Goal: Information Seeking & Learning: Learn about a topic

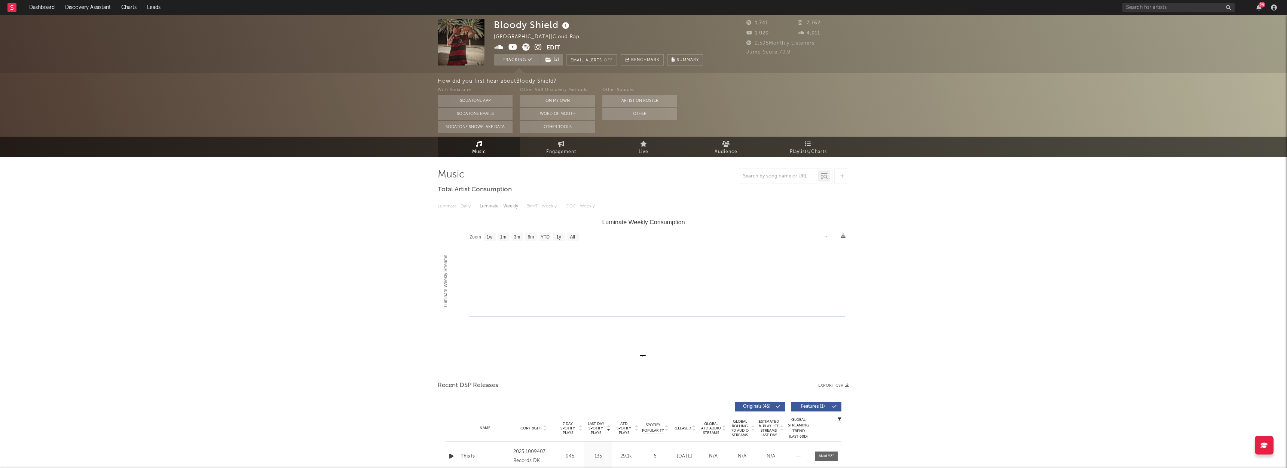
select select "1w"
click at [36, 7] on link "Dashboard" at bounding box center [42, 7] width 36 height 15
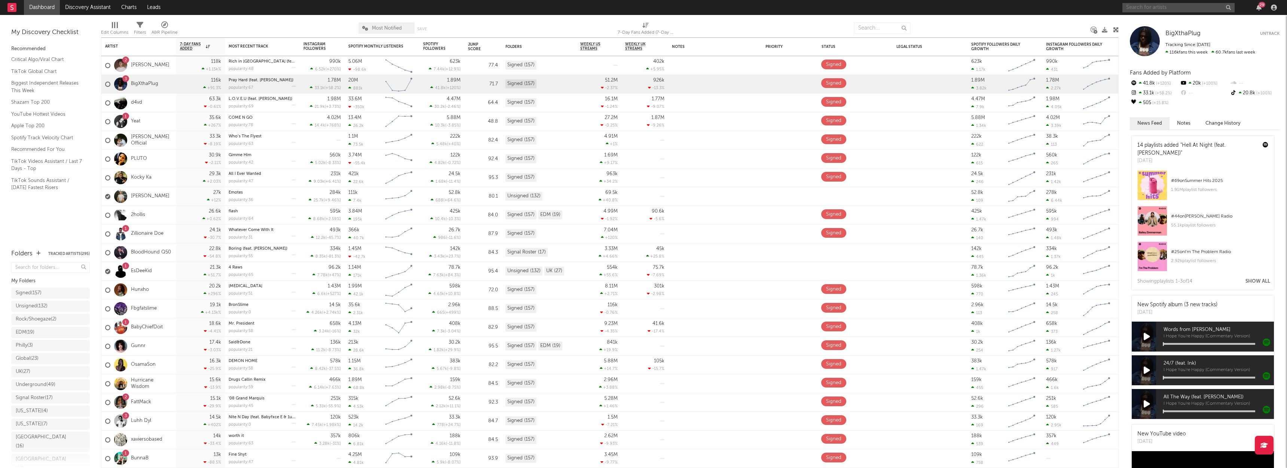
click at [1166, 7] on input "text" at bounding box center [1178, 7] width 112 height 9
type input "[PERSON_NAME] punch"
click at [1150, 7] on input "[PERSON_NAME] punch" at bounding box center [1178, 7] width 112 height 9
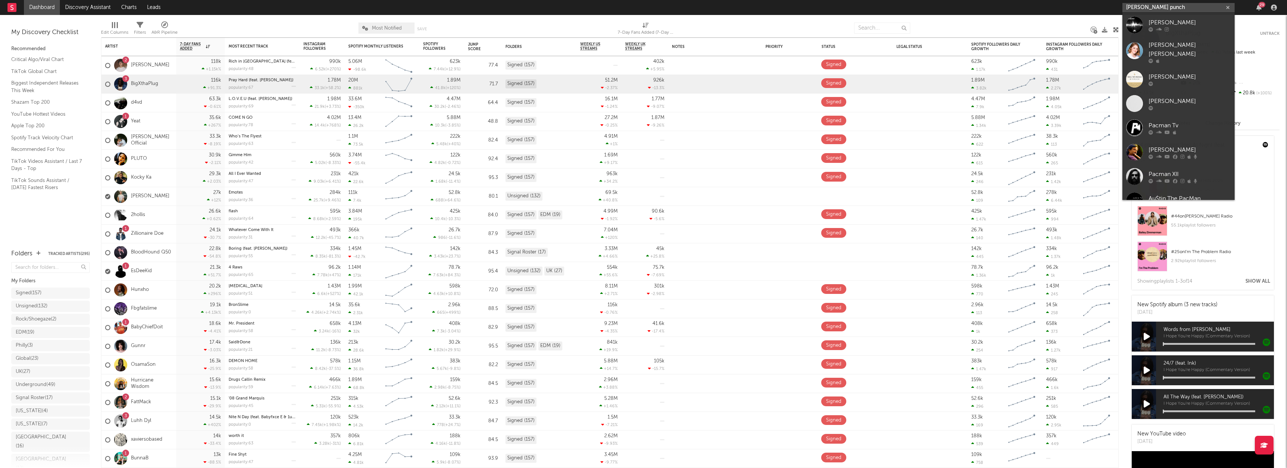
click at [1174, 3] on input "[PERSON_NAME] punch" at bounding box center [1178, 7] width 112 height 9
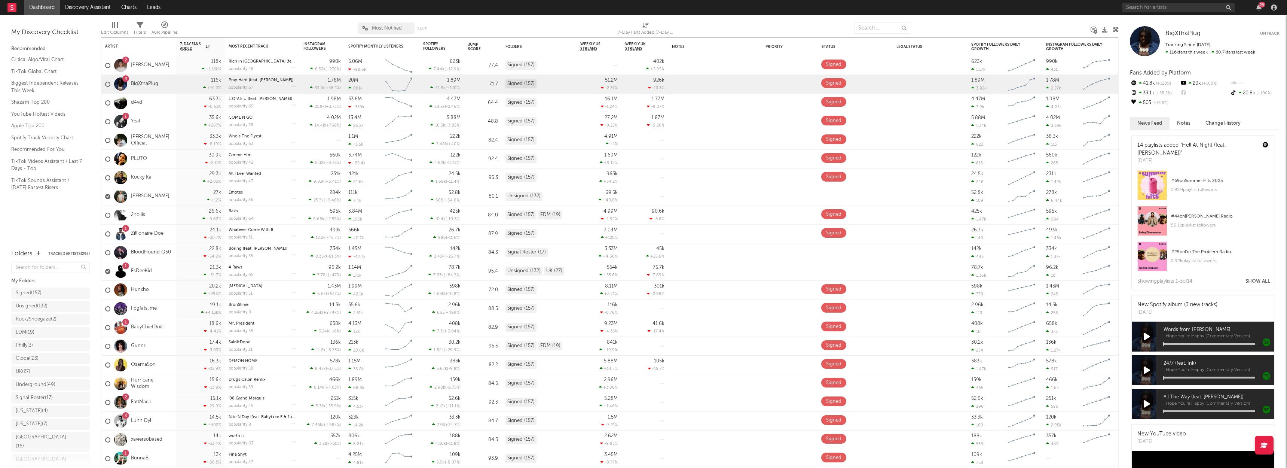
click at [830, 28] on div at bounding box center [763, 28] width 169 height 19
drag, startPoint x: 55, startPoint y: 307, endPoint x: 56, endPoint y: 300, distance: 7.6
click at [55, 307] on div "Unsigned ( 132 )" at bounding box center [43, 306] width 55 height 9
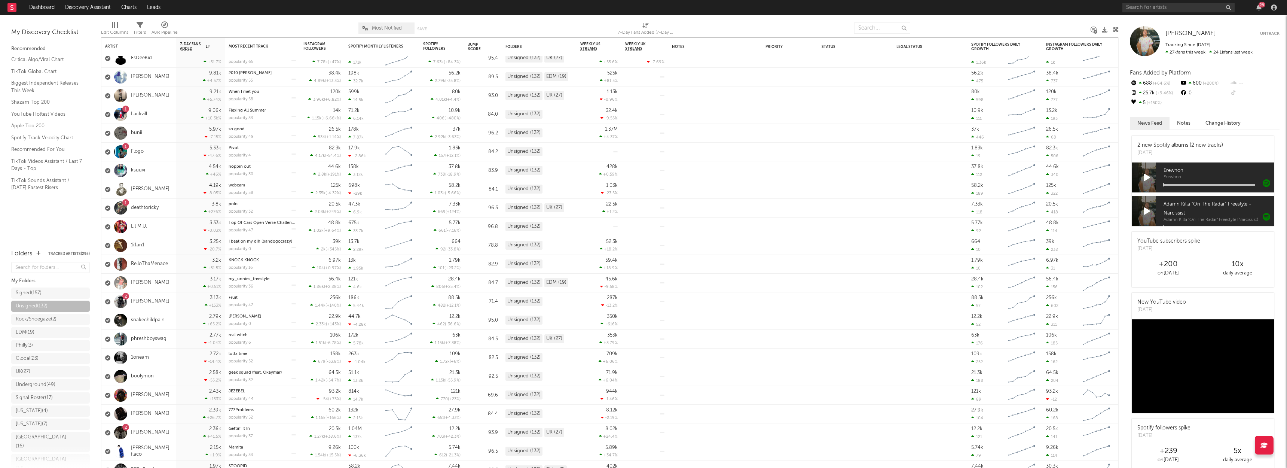
click at [1138, 13] on div "29" at bounding box center [1200, 7] width 157 height 15
click at [1138, 10] on div "29" at bounding box center [1200, 7] width 157 height 15
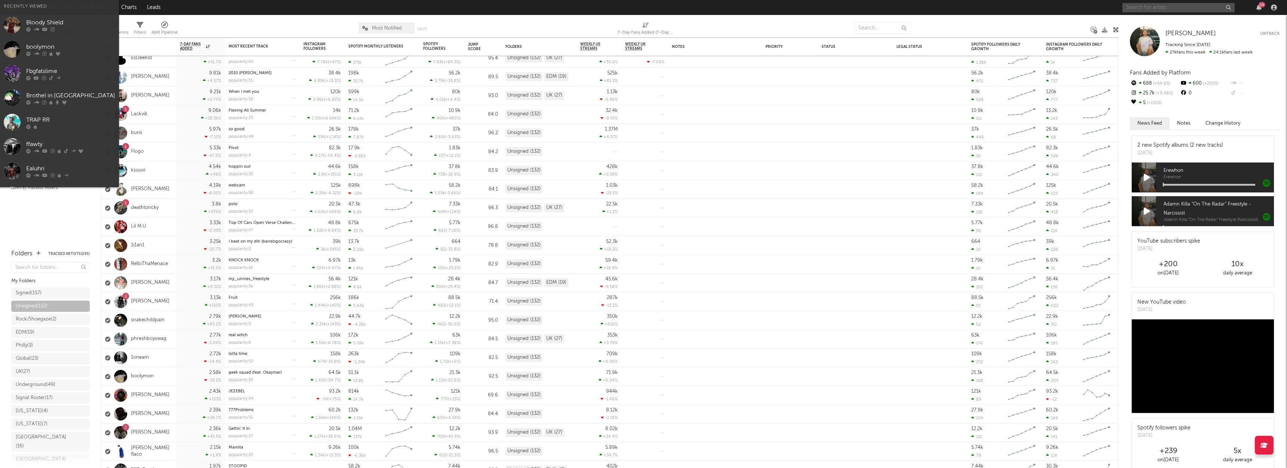
click at [1138, 10] on input "text" at bounding box center [1178, 7] width 112 height 9
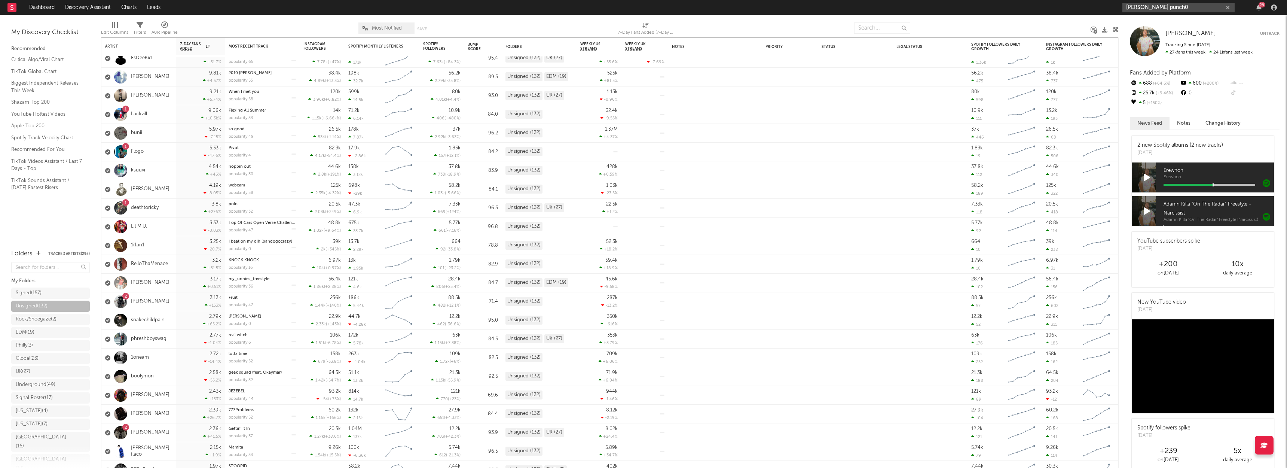
click at [1171, 10] on input "[PERSON_NAME] punch0" at bounding box center [1178, 7] width 112 height 9
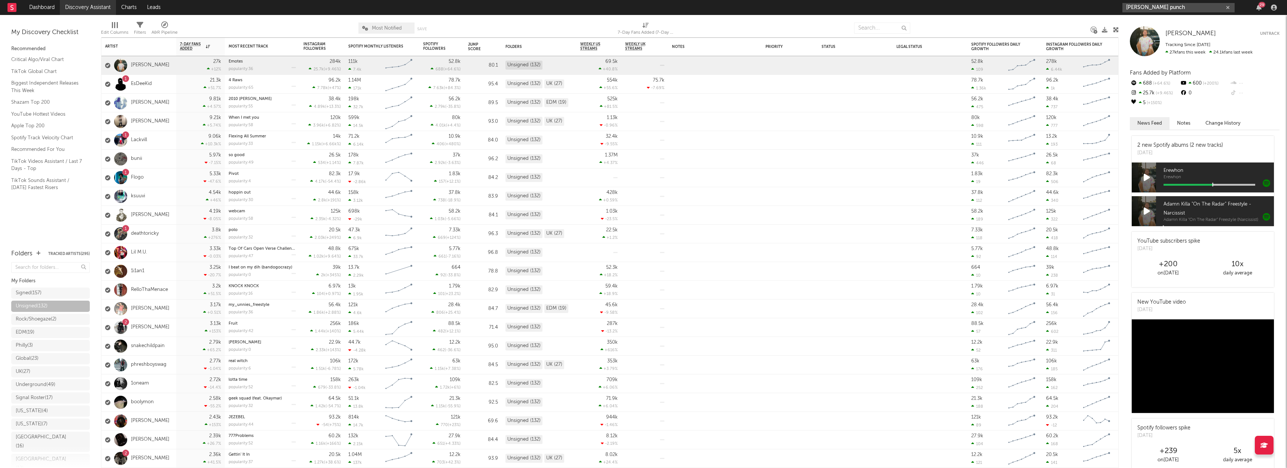
type input "[PERSON_NAME] punch"
click at [100, 6] on link "Discovery Assistant" at bounding box center [88, 7] width 56 height 15
click at [1135, 12] on div "29" at bounding box center [1200, 7] width 157 height 15
click at [1135, 11] on input "text" at bounding box center [1178, 7] width 112 height 9
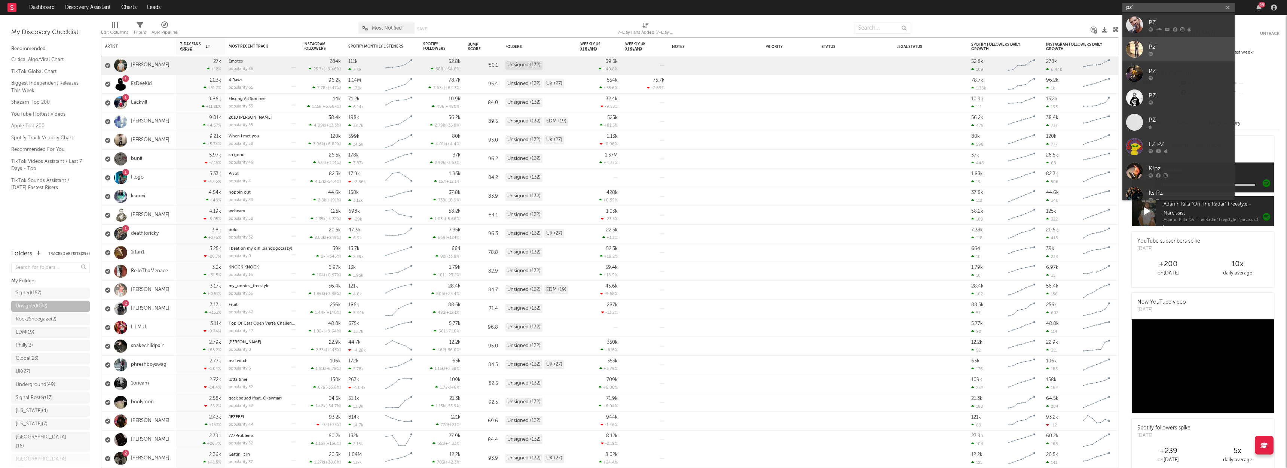
type input "pz'"
click at [1161, 51] on div "Pz'" at bounding box center [1189, 46] width 82 height 9
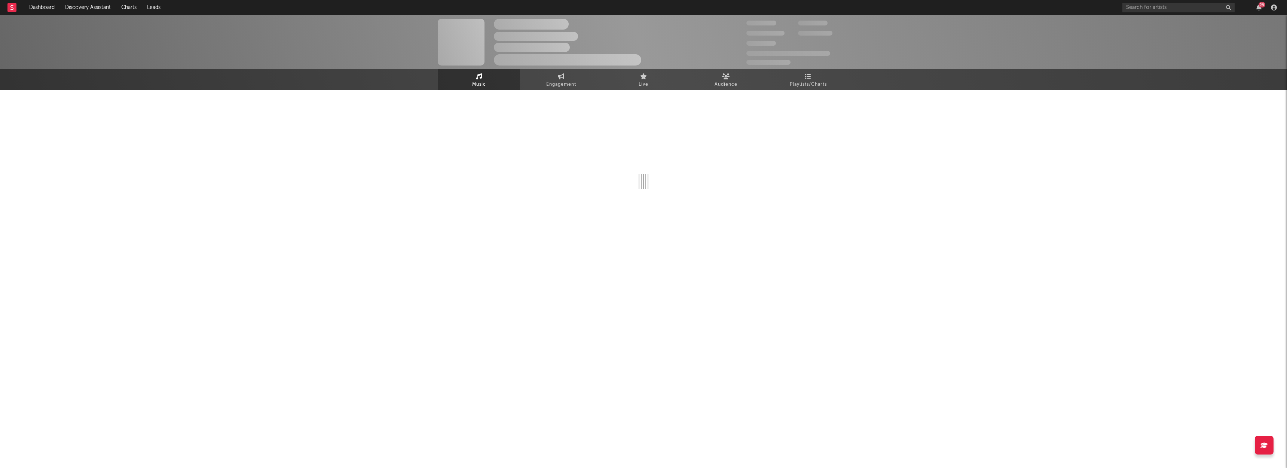
select select "1w"
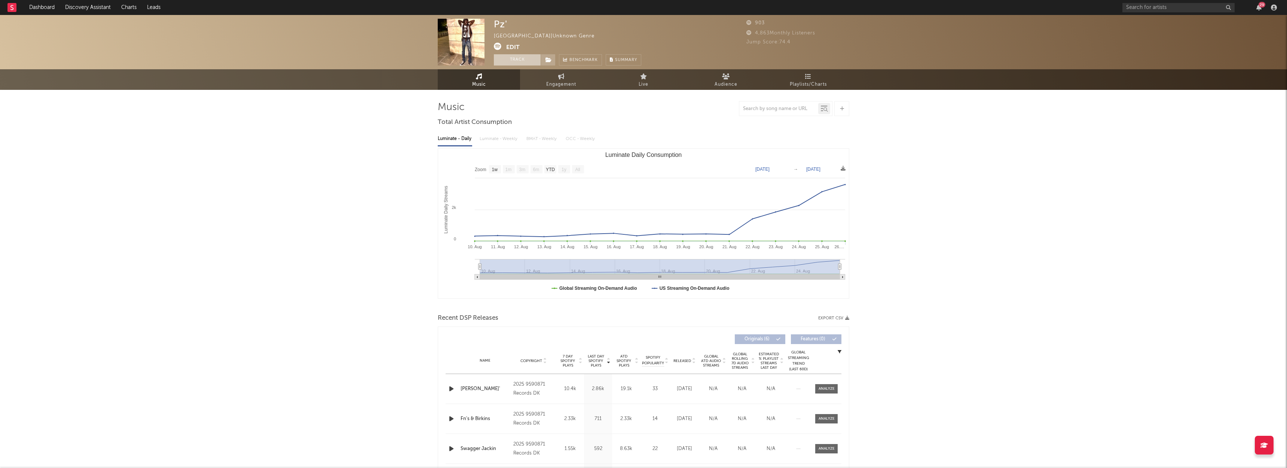
click at [507, 65] on button "Track" at bounding box center [517, 59] width 47 height 11
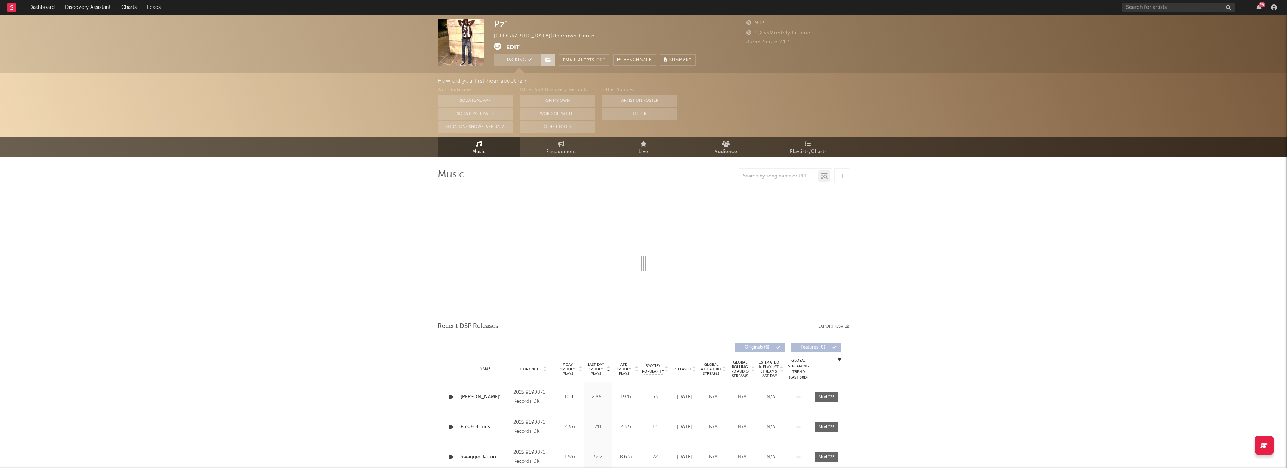
click at [551, 60] on icon at bounding box center [548, 59] width 6 height 5
select select "1w"
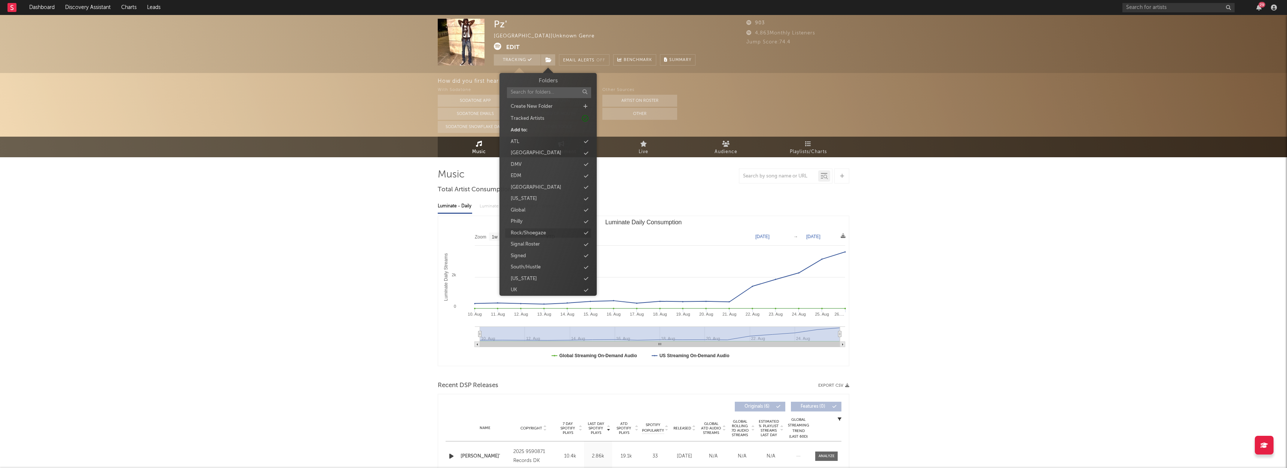
scroll to position [71, 0]
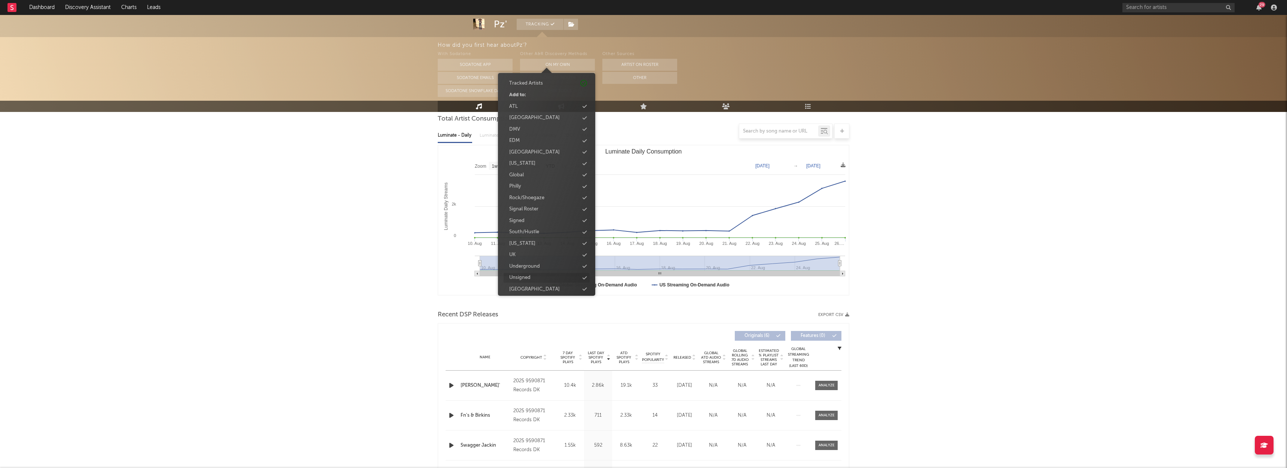
click at [527, 274] on div "Unsigned" at bounding box center [519, 277] width 21 height 7
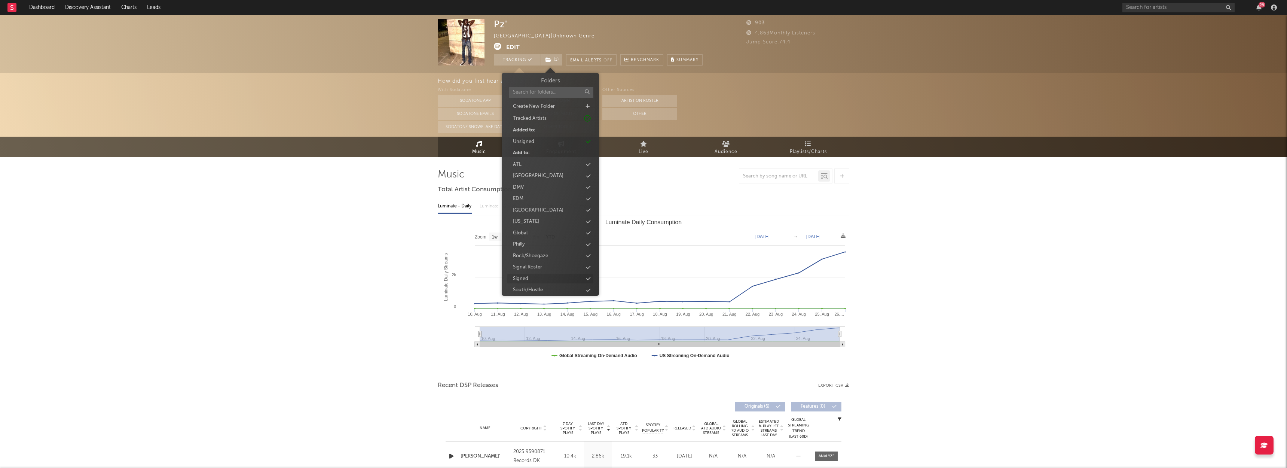
scroll to position [46, 0]
click at [547, 276] on div "Underground" at bounding box center [550, 278] width 86 height 10
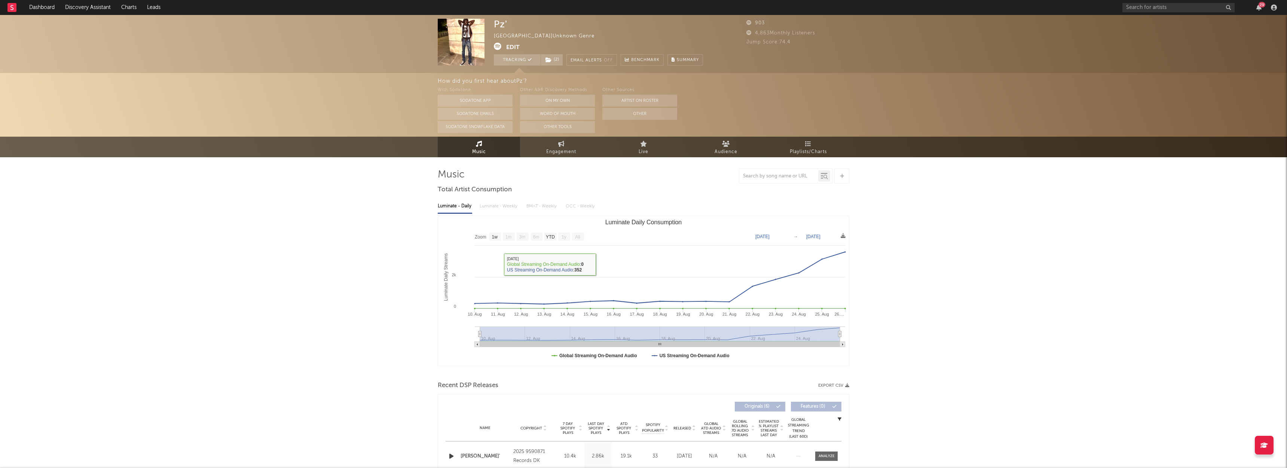
click at [341, 233] on div "Pz' [GEOGRAPHIC_DATA] | Unknown Genre Edit Tracking ( 2 ) Email Alerts Off Benc…" at bounding box center [643, 330] width 1287 height 630
click at [10, 4] on rect at bounding box center [11, 7] width 9 height 9
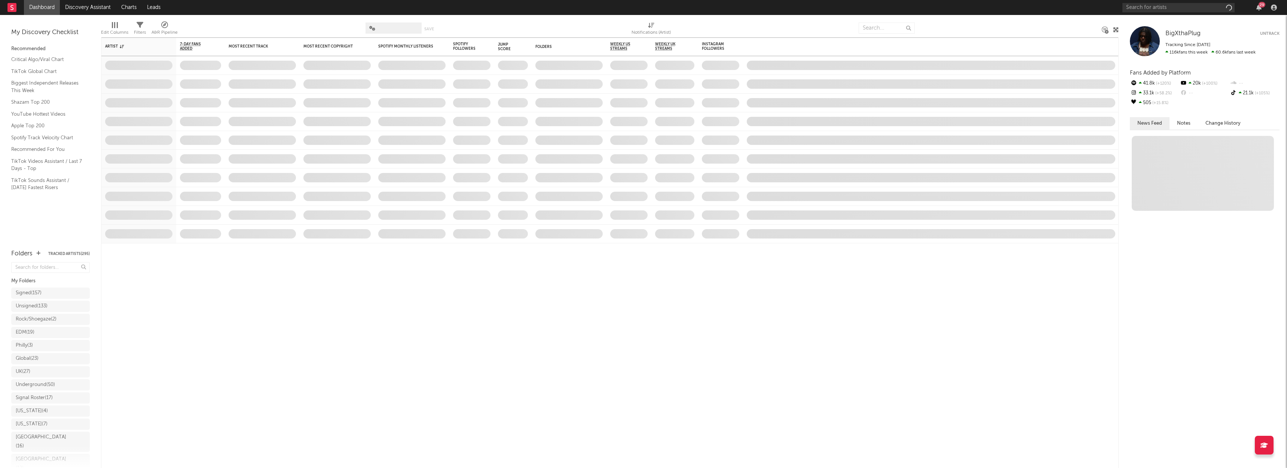
click at [46, 7] on link "Dashboard" at bounding box center [42, 7] width 36 height 15
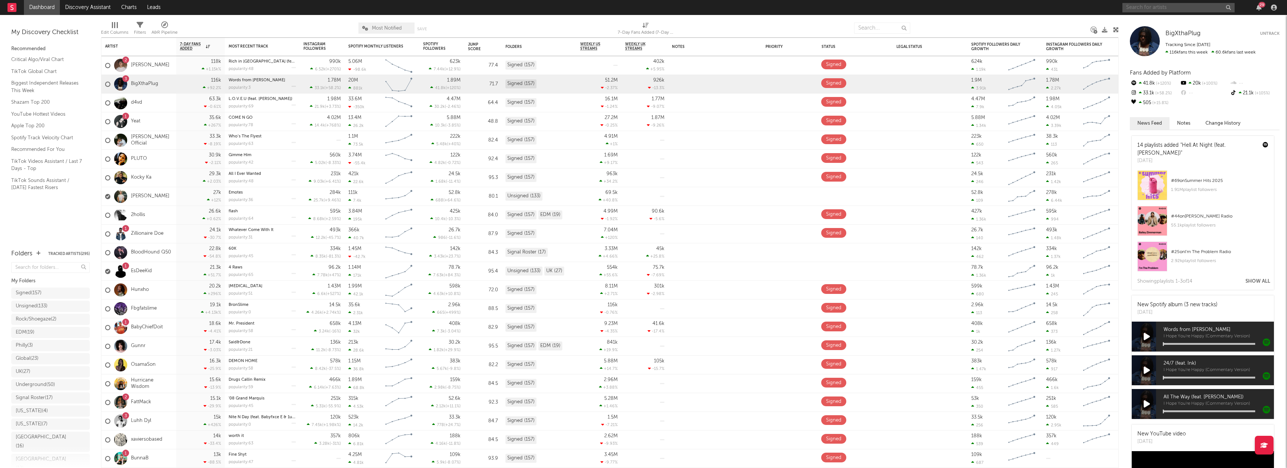
click at [1164, 8] on input "text" at bounding box center [1178, 7] width 112 height 9
click at [1175, 11] on input "ash to eden" at bounding box center [1178, 7] width 112 height 9
type input "ash to eden"
click at [1172, 18] on link "Ash to Eden" at bounding box center [1178, 25] width 112 height 24
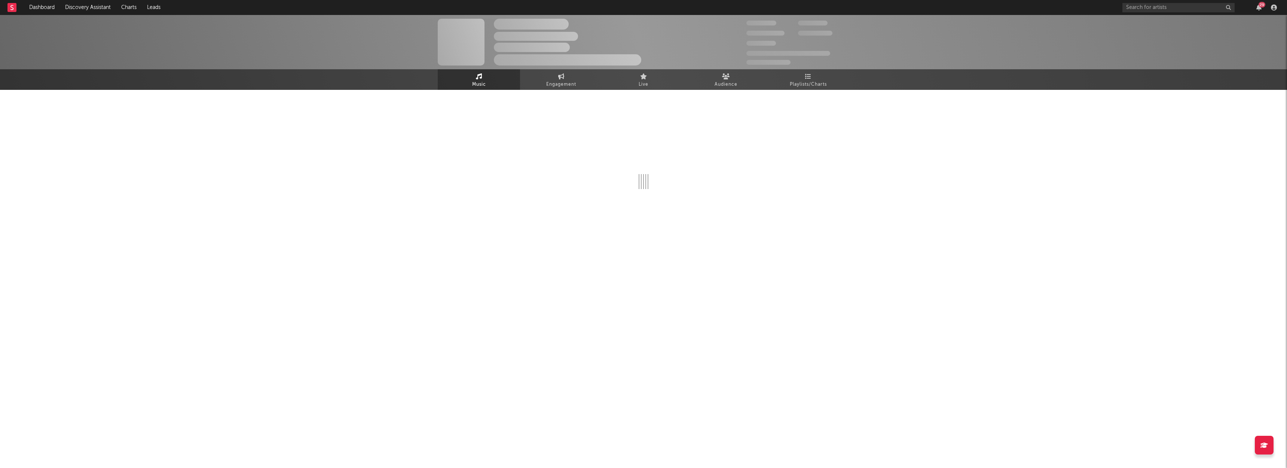
select select "1w"
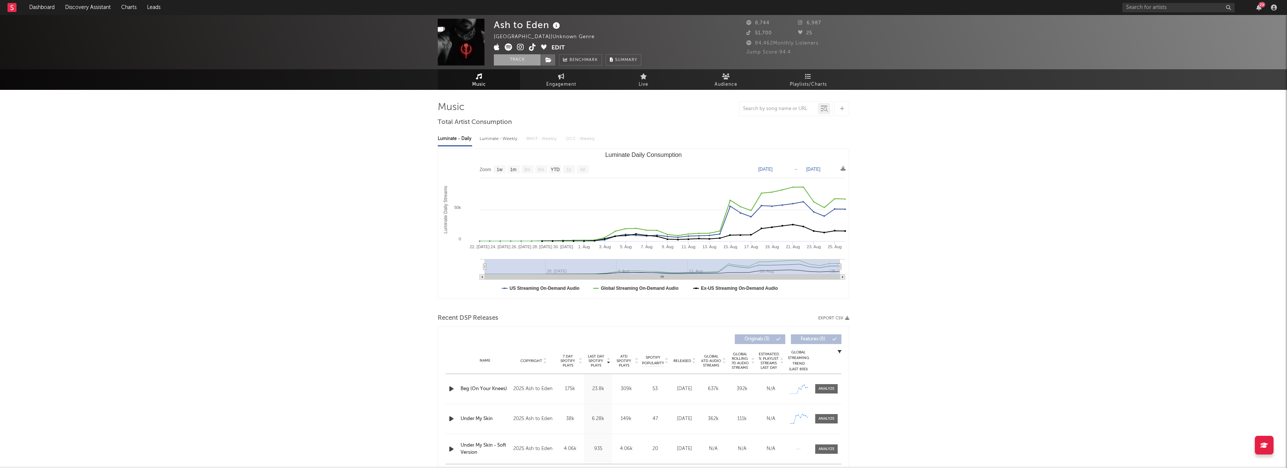
click at [531, 58] on button "Track" at bounding box center [517, 59] width 47 height 11
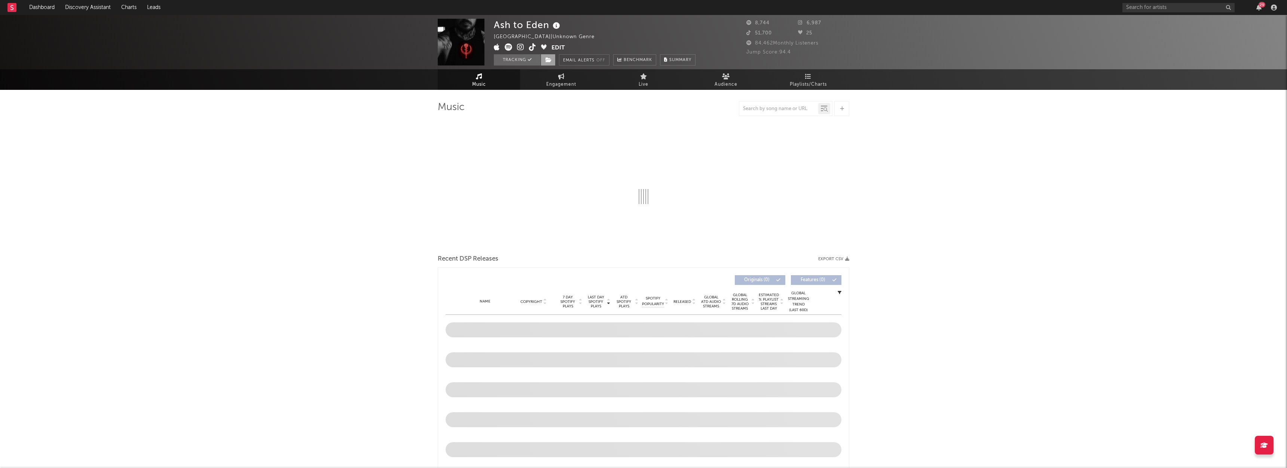
click at [548, 59] on icon at bounding box center [548, 59] width 6 height 5
select select "1w"
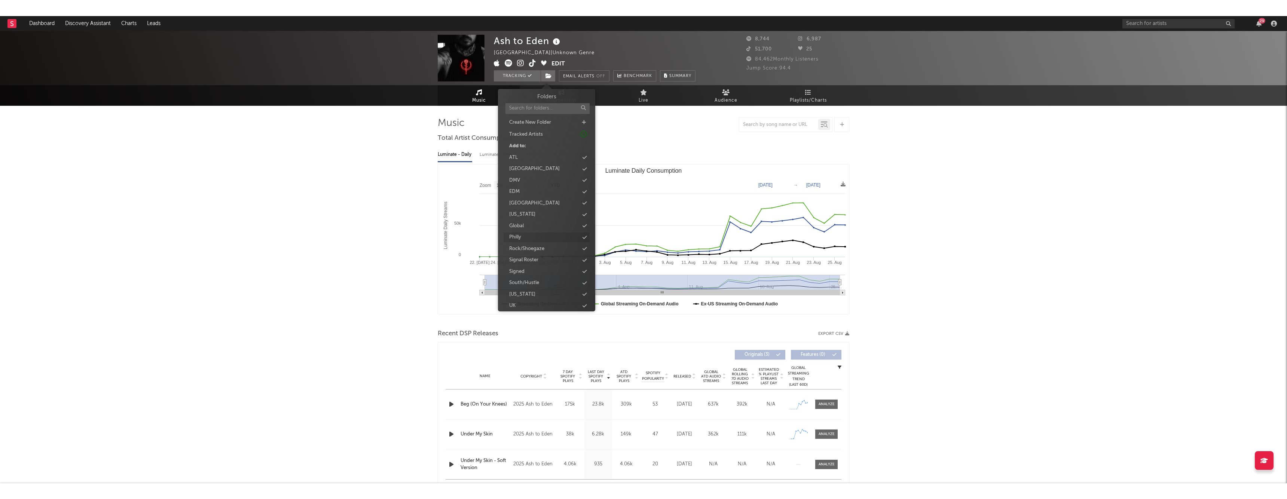
scroll to position [1, 0]
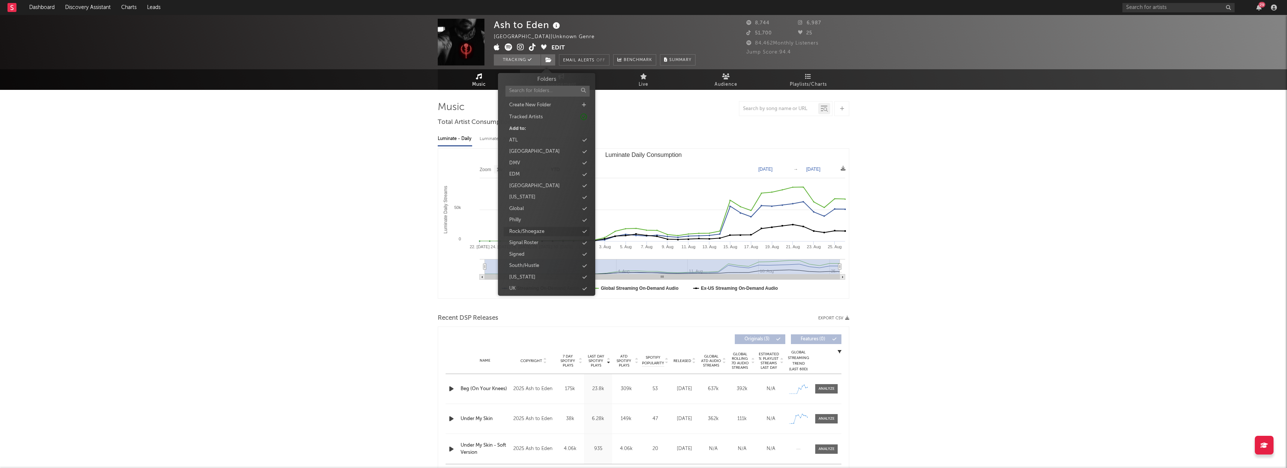
click at [545, 228] on div "Rock/Shoegaze" at bounding box center [547, 232] width 86 height 10
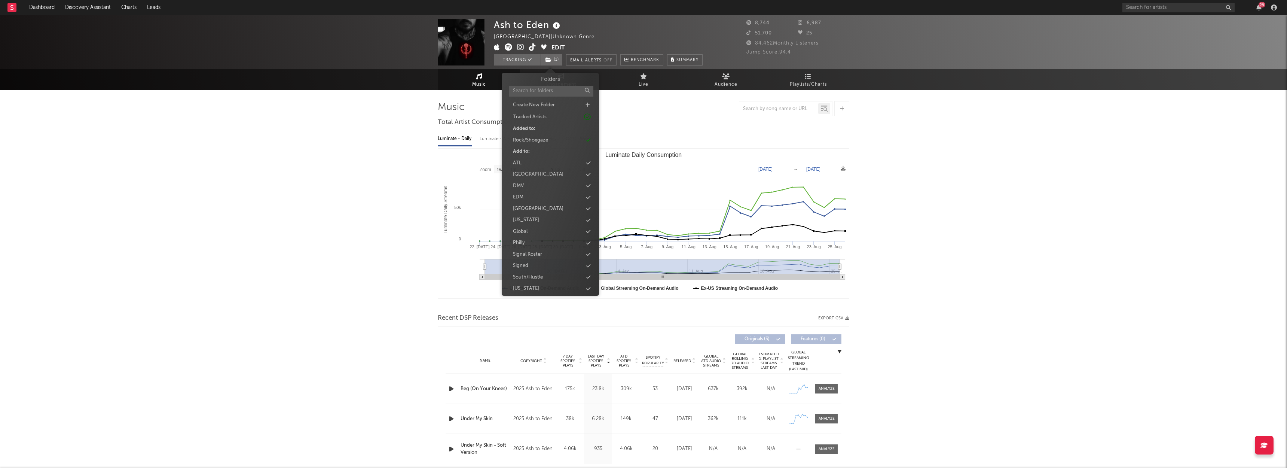
click at [297, 190] on div "Ash to [GEOGRAPHIC_DATA] | Unknown Genre Edit Tracking ( 1 ) Email Alerts Off B…" at bounding box center [643, 442] width 1287 height 854
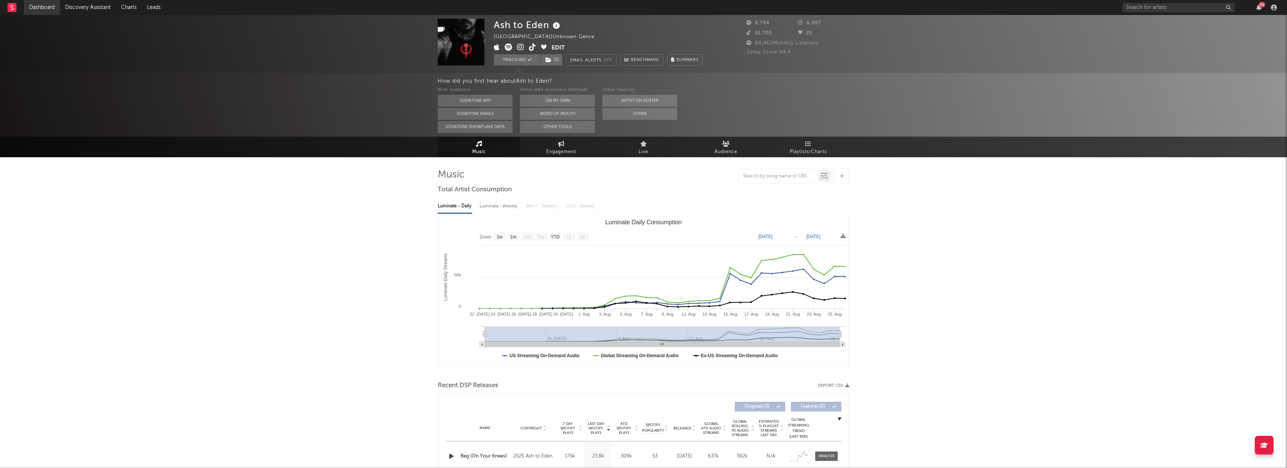
click at [38, 9] on link "Dashboard" at bounding box center [42, 7] width 36 height 15
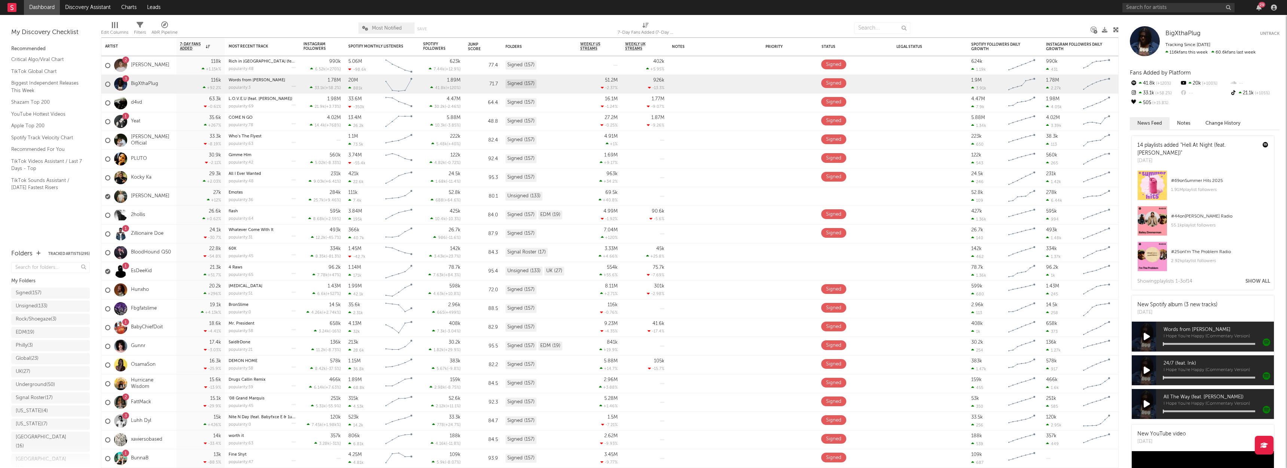
click at [289, 27] on div at bounding box center [267, 28] width 169 height 19
click at [39, 304] on div "Unsigned ( 133 )" at bounding box center [32, 306] width 32 height 9
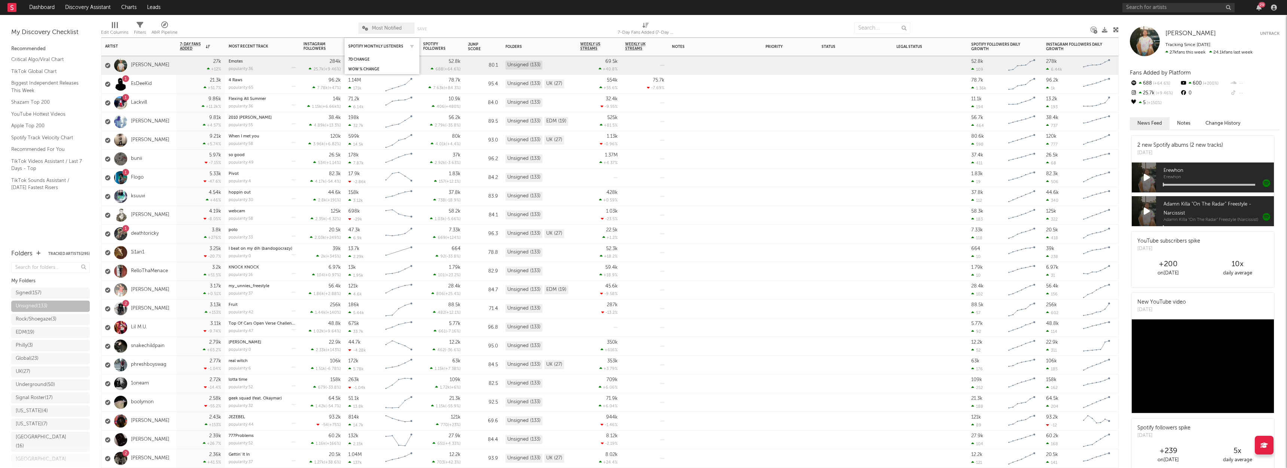
click at [377, 50] on div "Spotify Monthly Listeners" at bounding box center [381, 46] width 67 height 15
click at [410, 46] on icon "button" at bounding box center [412, 47] width 4 height 4
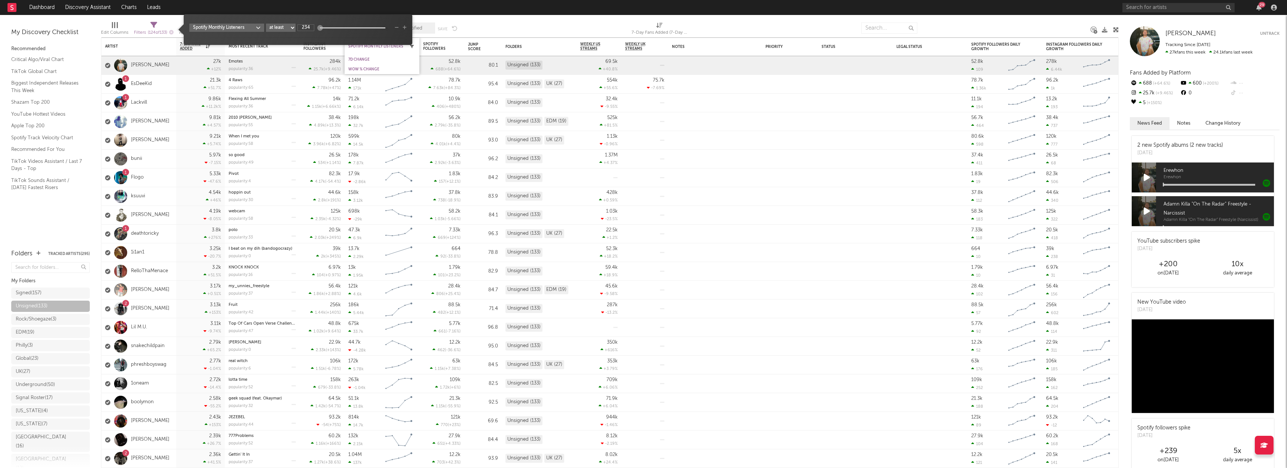
click at [409, 49] on button "button" at bounding box center [411, 46] width 7 height 7
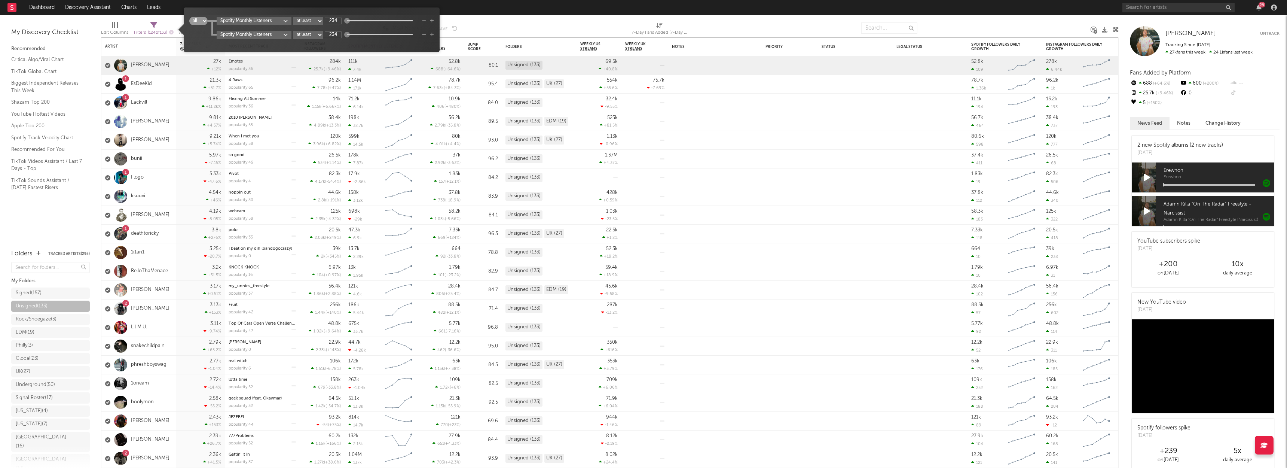
click at [457, 23] on div "Save Save as" at bounding box center [446, 27] width 22 height 11
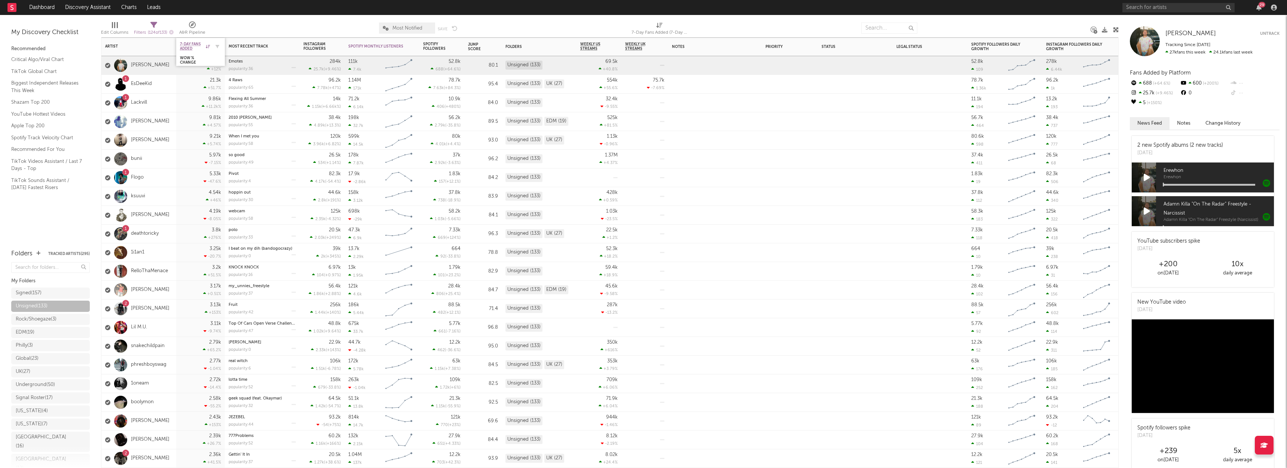
click at [209, 46] on icon at bounding box center [208, 47] width 4 height 4
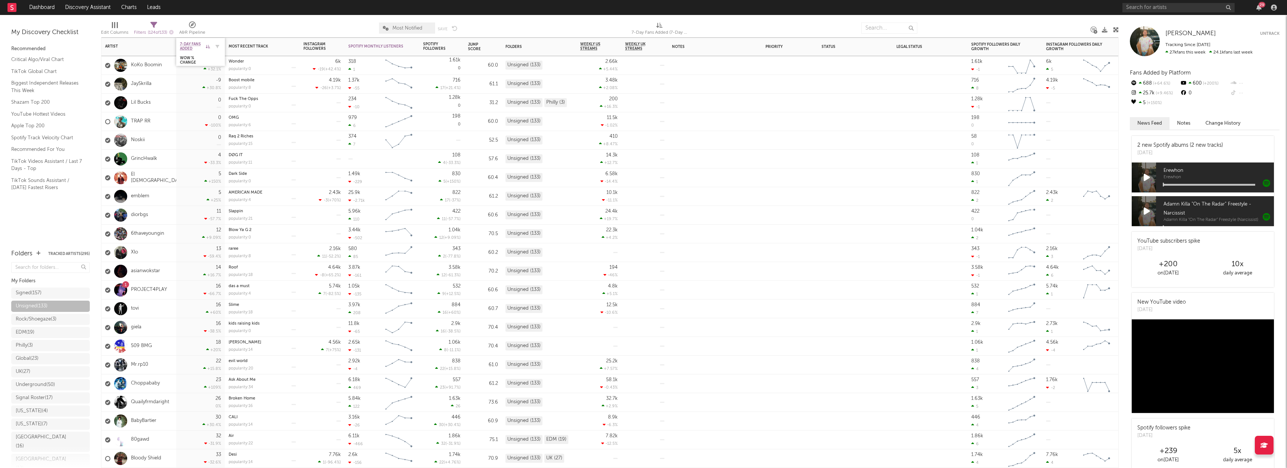
click at [209, 46] on icon at bounding box center [208, 47] width 4 height 4
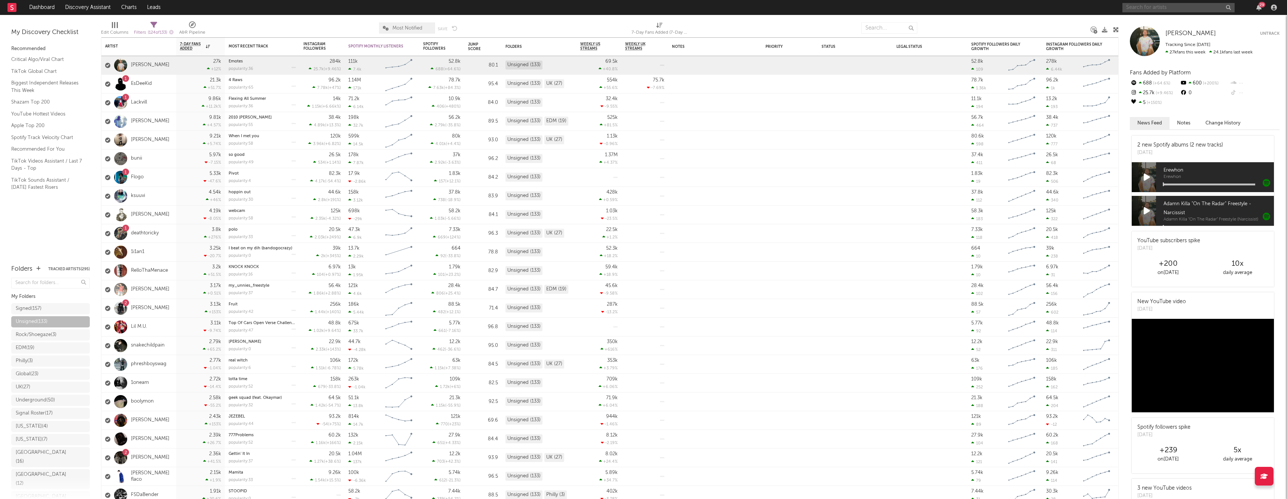
click at [1164, 9] on input "text" at bounding box center [1178, 7] width 112 height 9
type input "brothel in [GEOGRAPHIC_DATA]"
click at [1171, 16] on link "Brothel in [GEOGRAPHIC_DATA]" at bounding box center [1178, 28] width 112 height 30
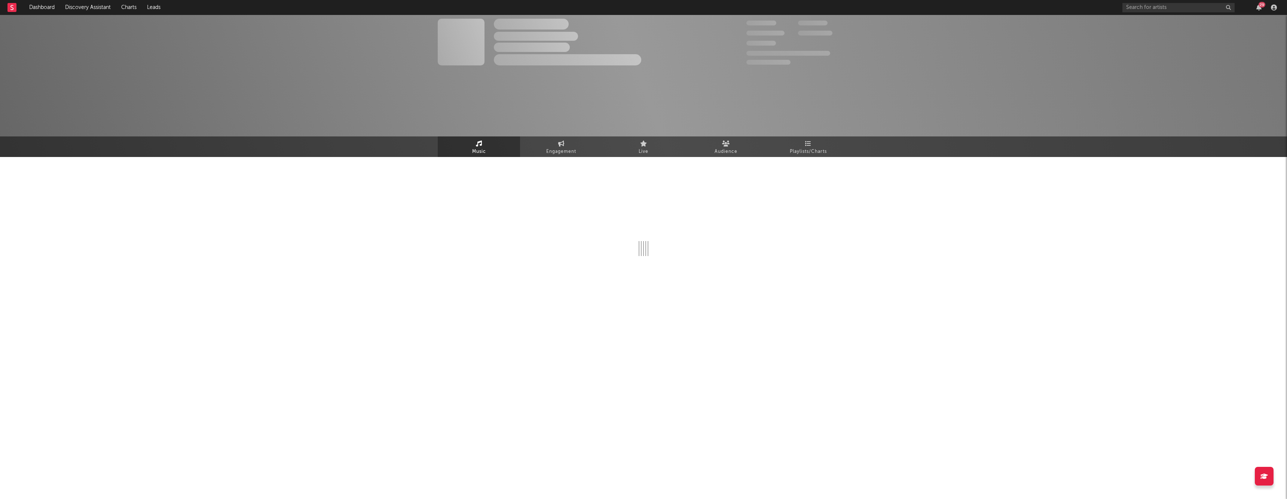
select select "6m"
